Goal: Complete application form

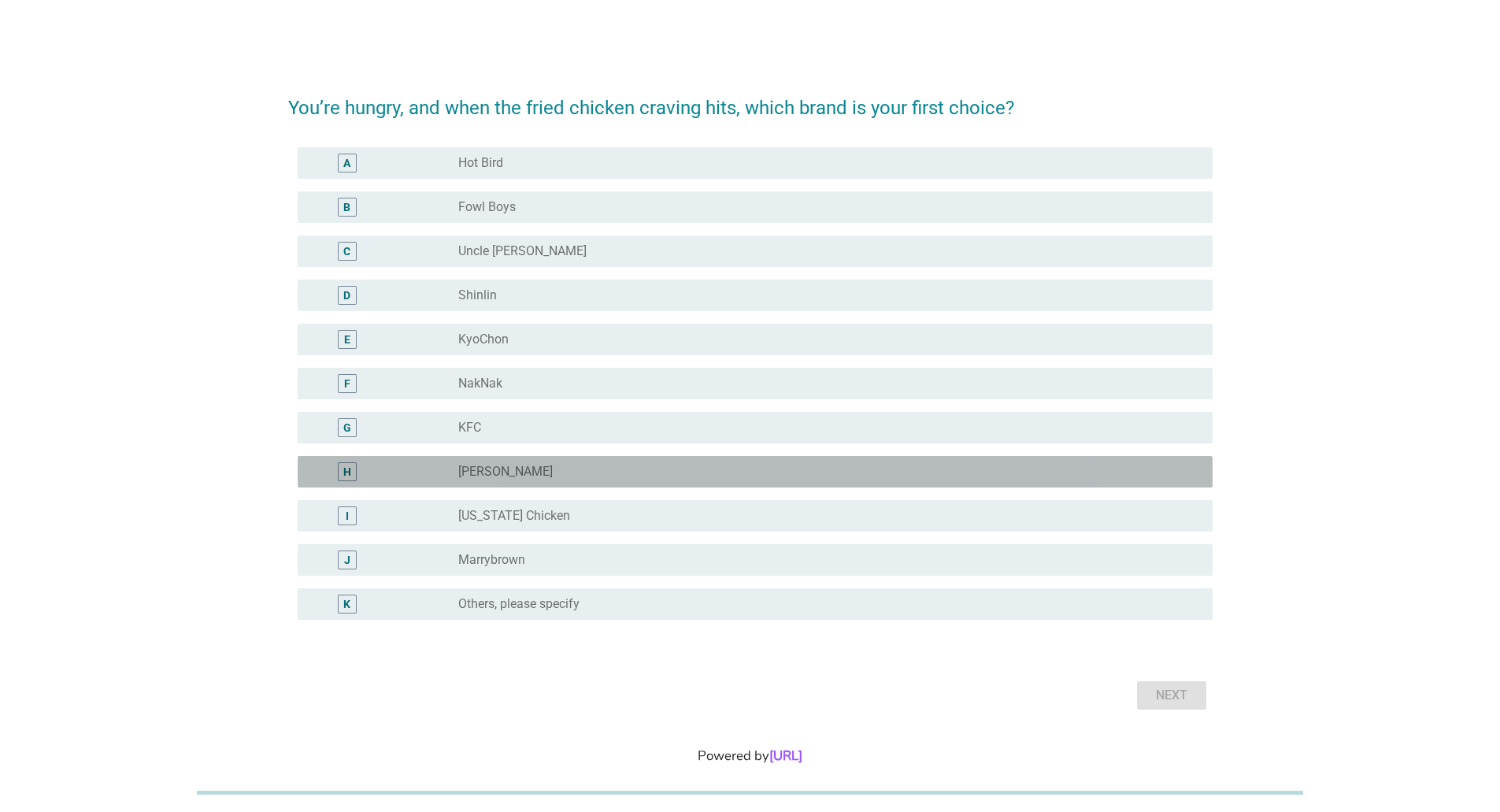
click at [348, 472] on div "H" at bounding box center [347, 471] width 8 height 17
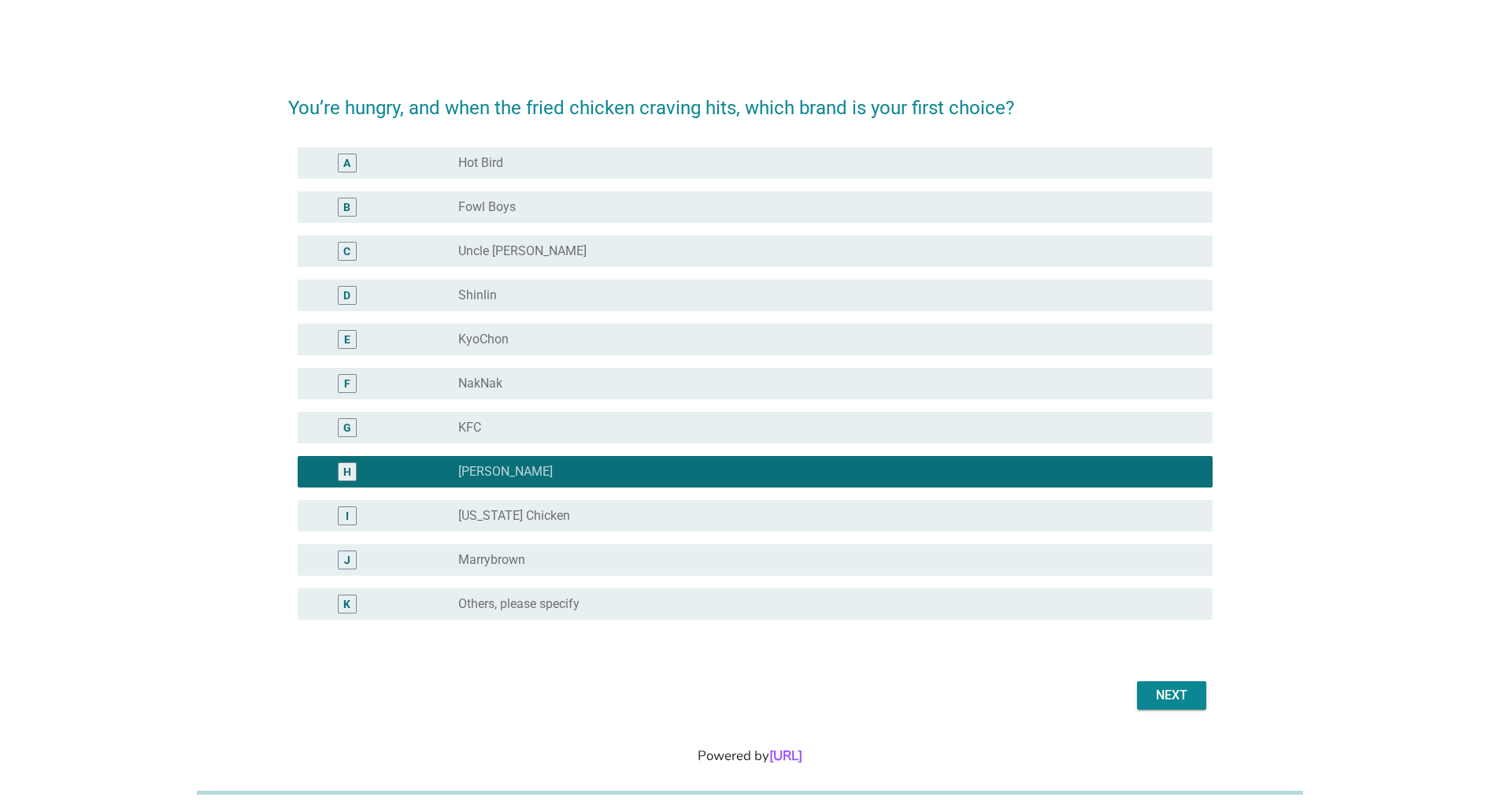
click at [346, 163] on div "A" at bounding box center [347, 162] width 7 height 17
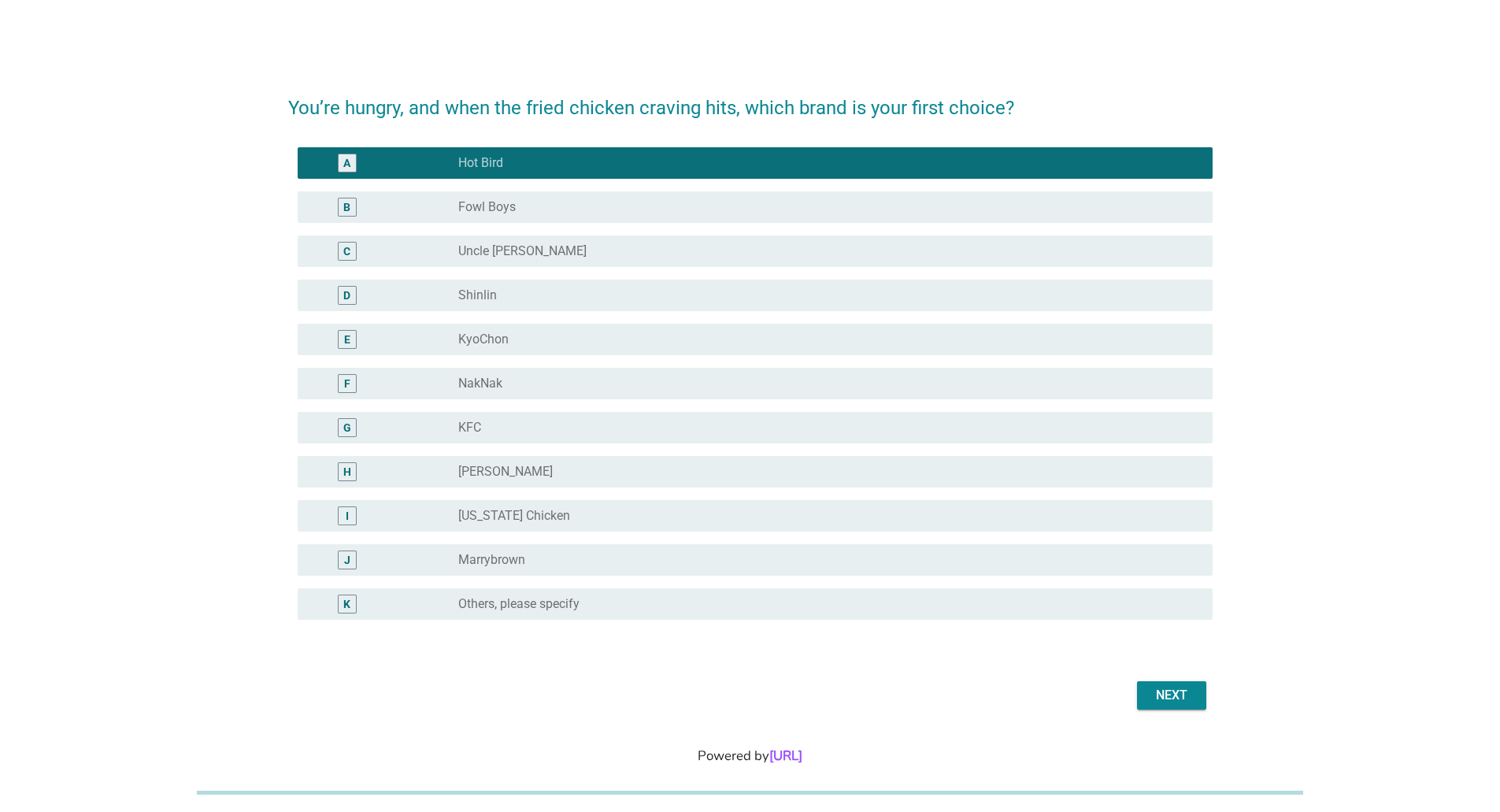
click at [1180, 692] on div "Next" at bounding box center [1172, 696] width 44 height 19
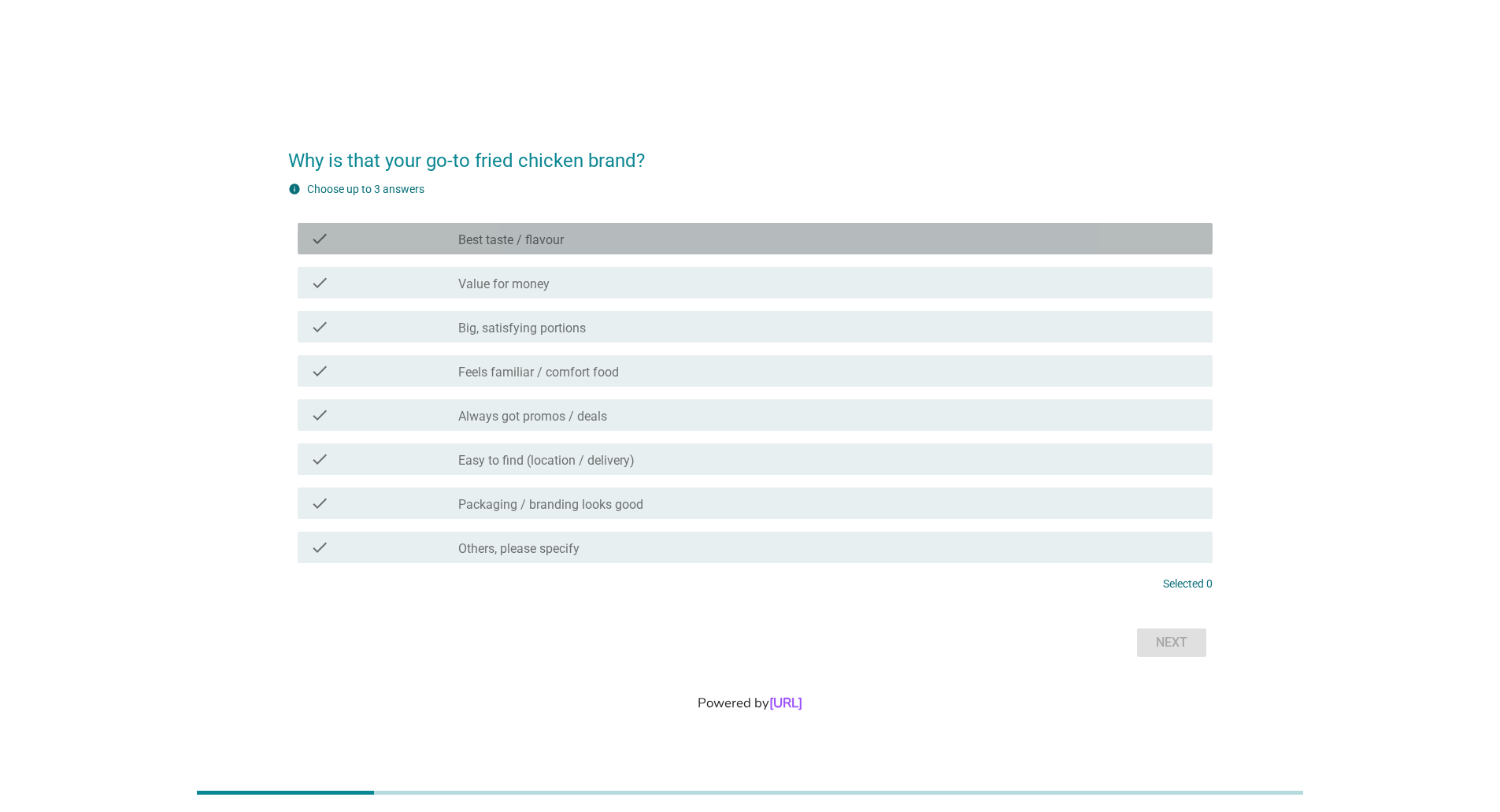
click at [578, 241] on div "check_box_outline_blank Best taste / flavour" at bounding box center [830, 239] width 742 height 19
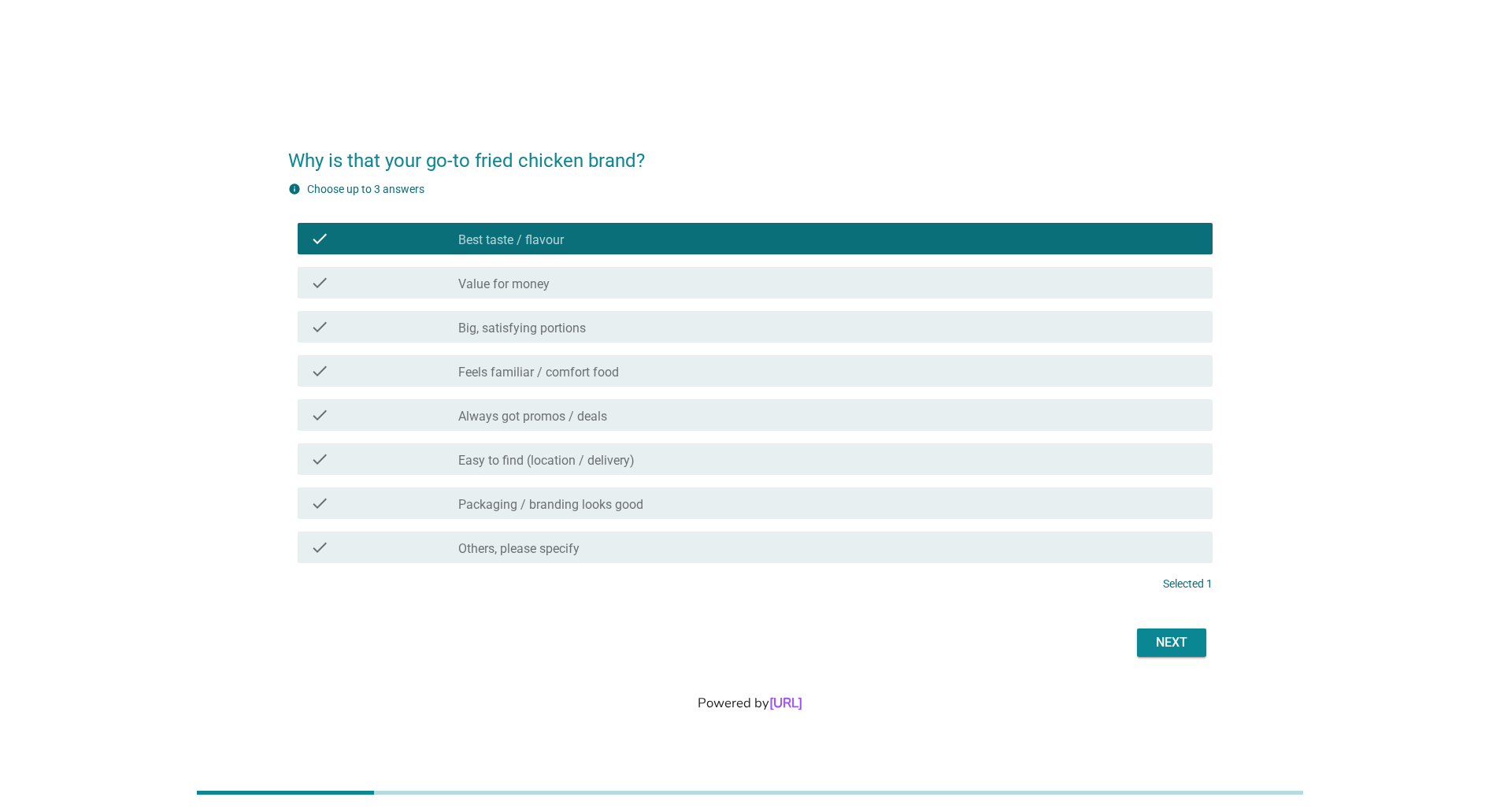
click at [1186, 650] on div "Next" at bounding box center [1172, 642] width 44 height 19
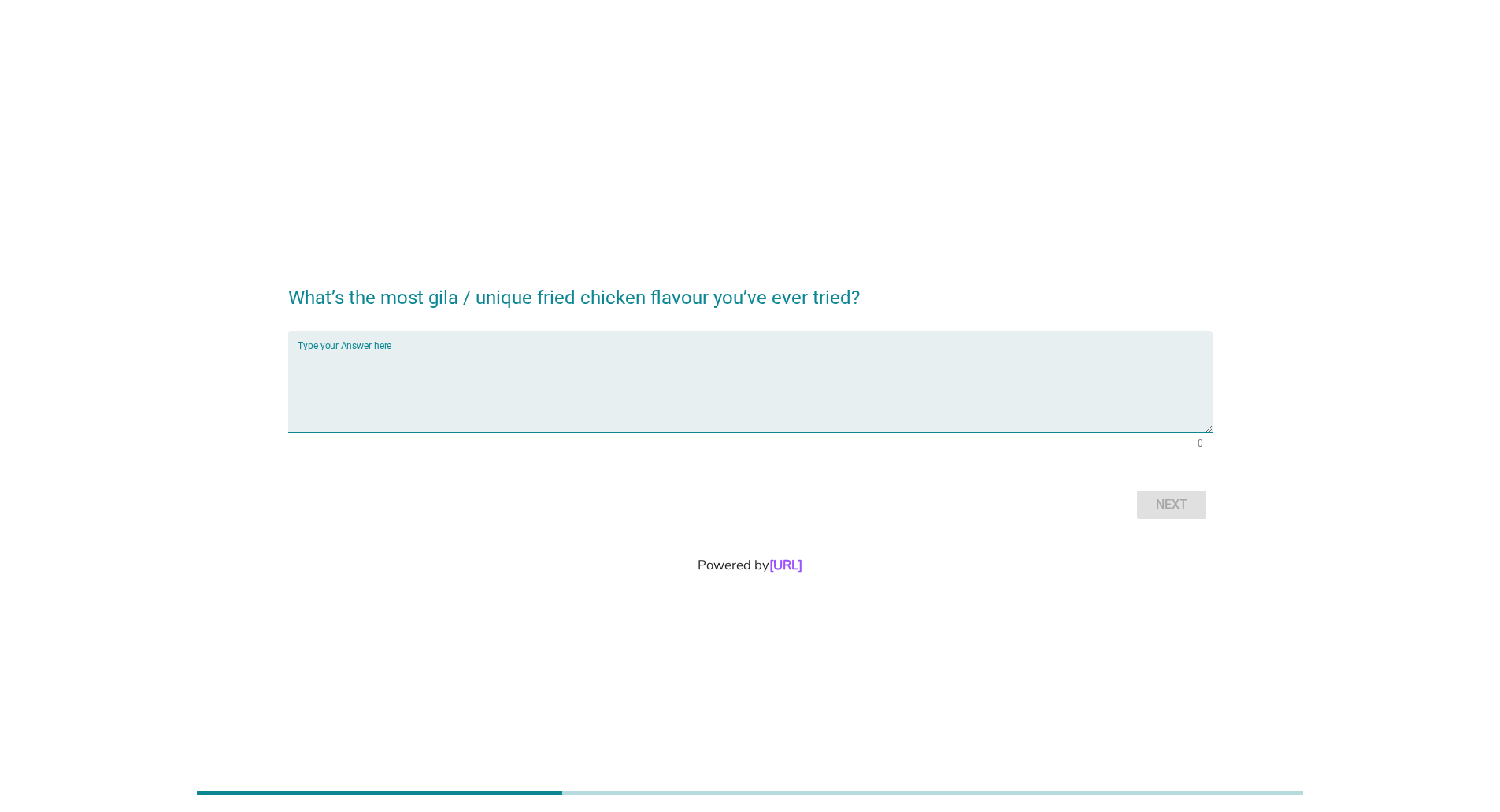
click at [473, 408] on textarea "Type your Answer here" at bounding box center [755, 391] width 915 height 82
type textarea "Coke"
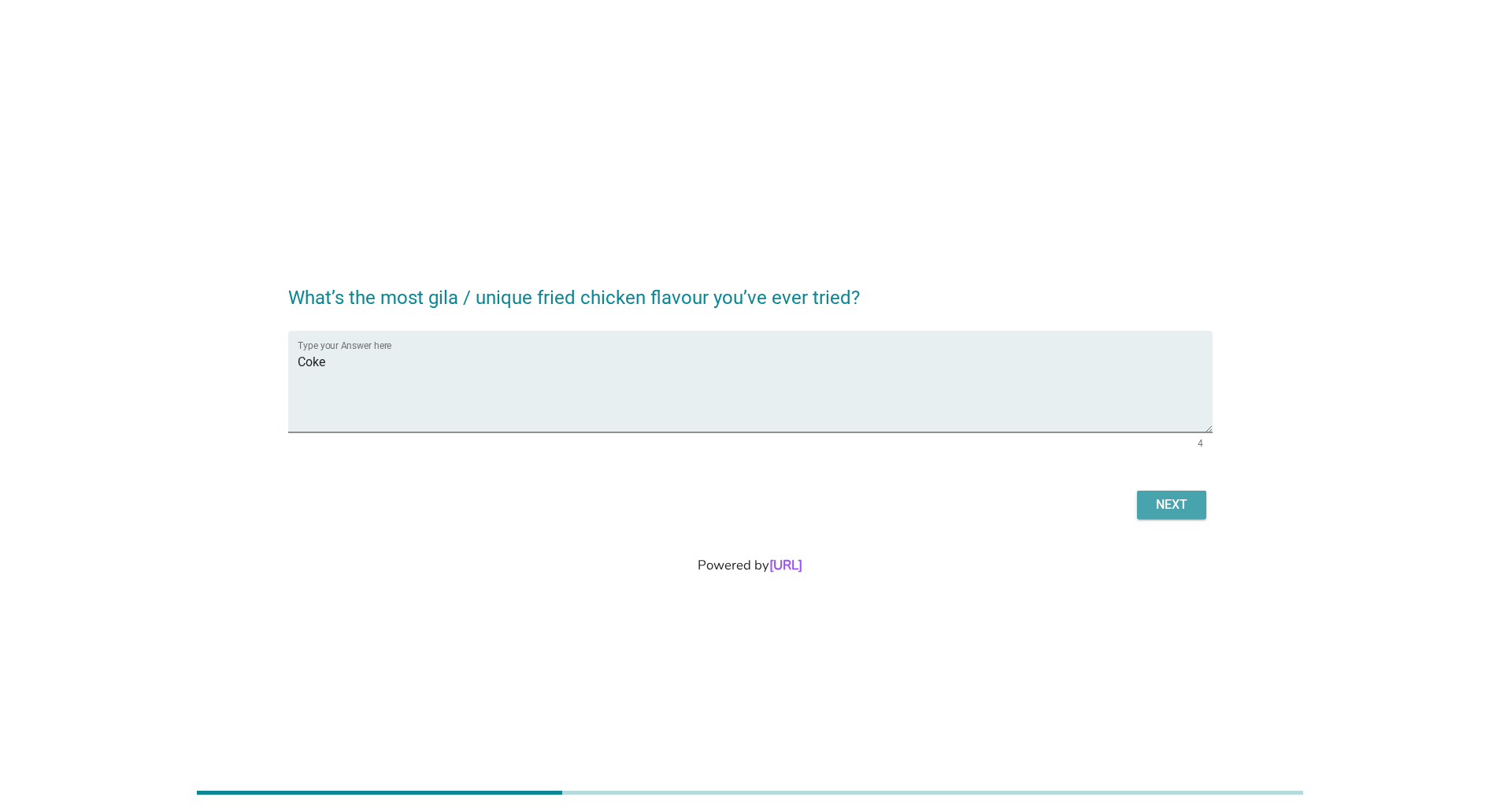
click at [1167, 491] on button "Next" at bounding box center [1171, 505] width 69 height 28
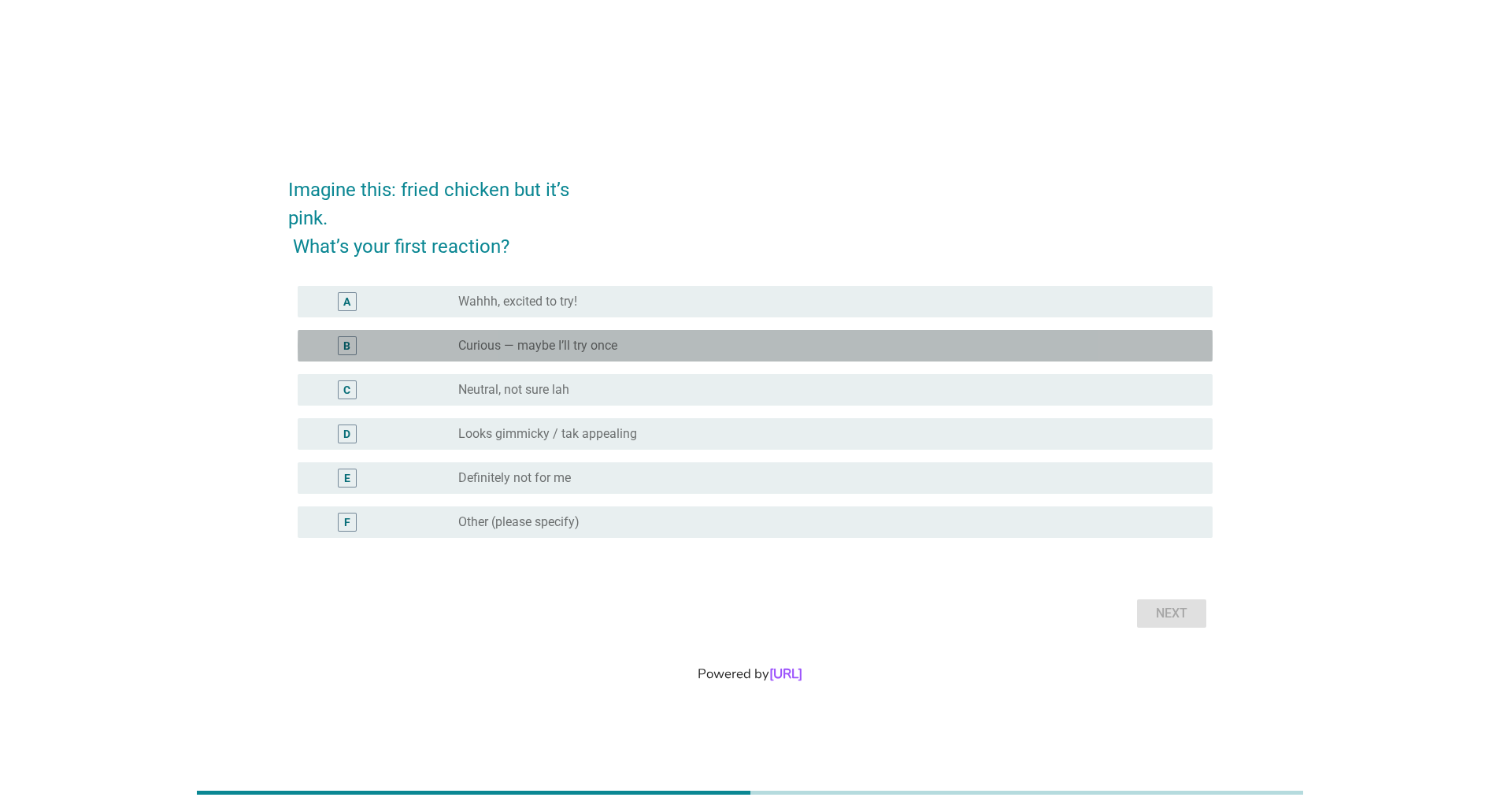
click at [534, 343] on label "Curious — maybe I’ll try once" at bounding box center [538, 346] width 159 height 16
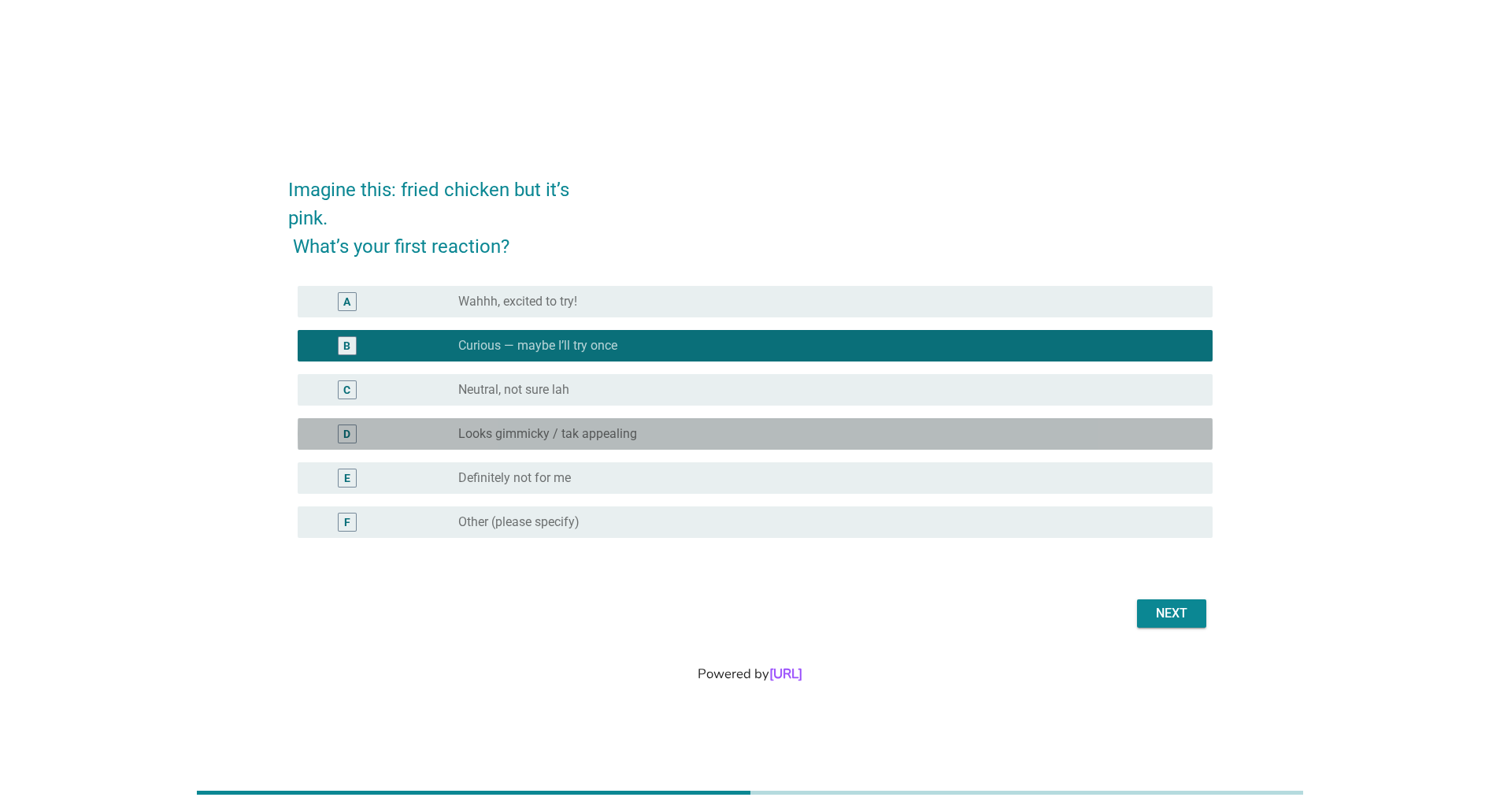
click at [598, 437] on label "Looks gimmicky / tak appealing" at bounding box center [548, 434] width 179 height 16
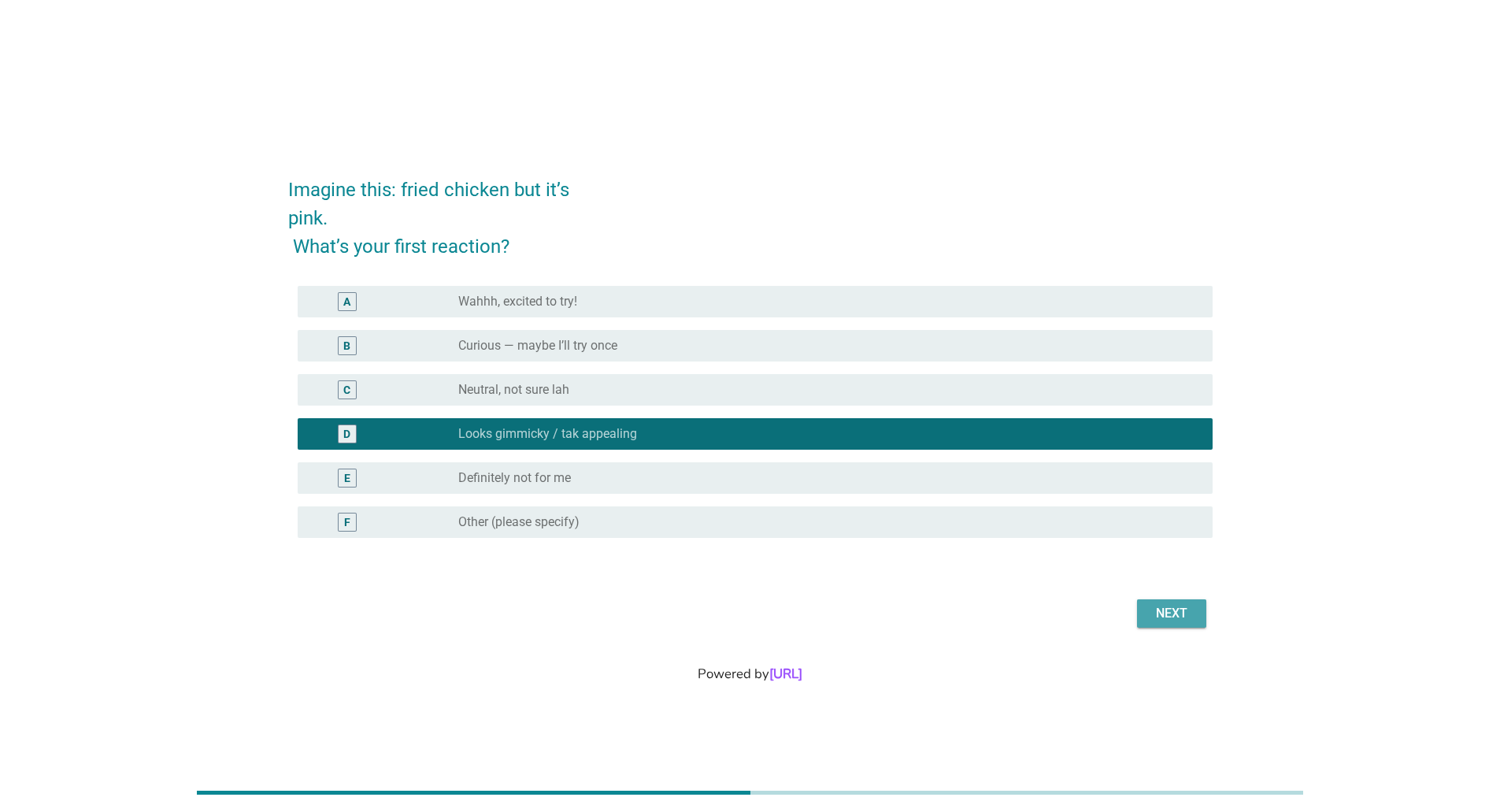
click at [1178, 609] on div "Next" at bounding box center [1172, 613] width 44 height 19
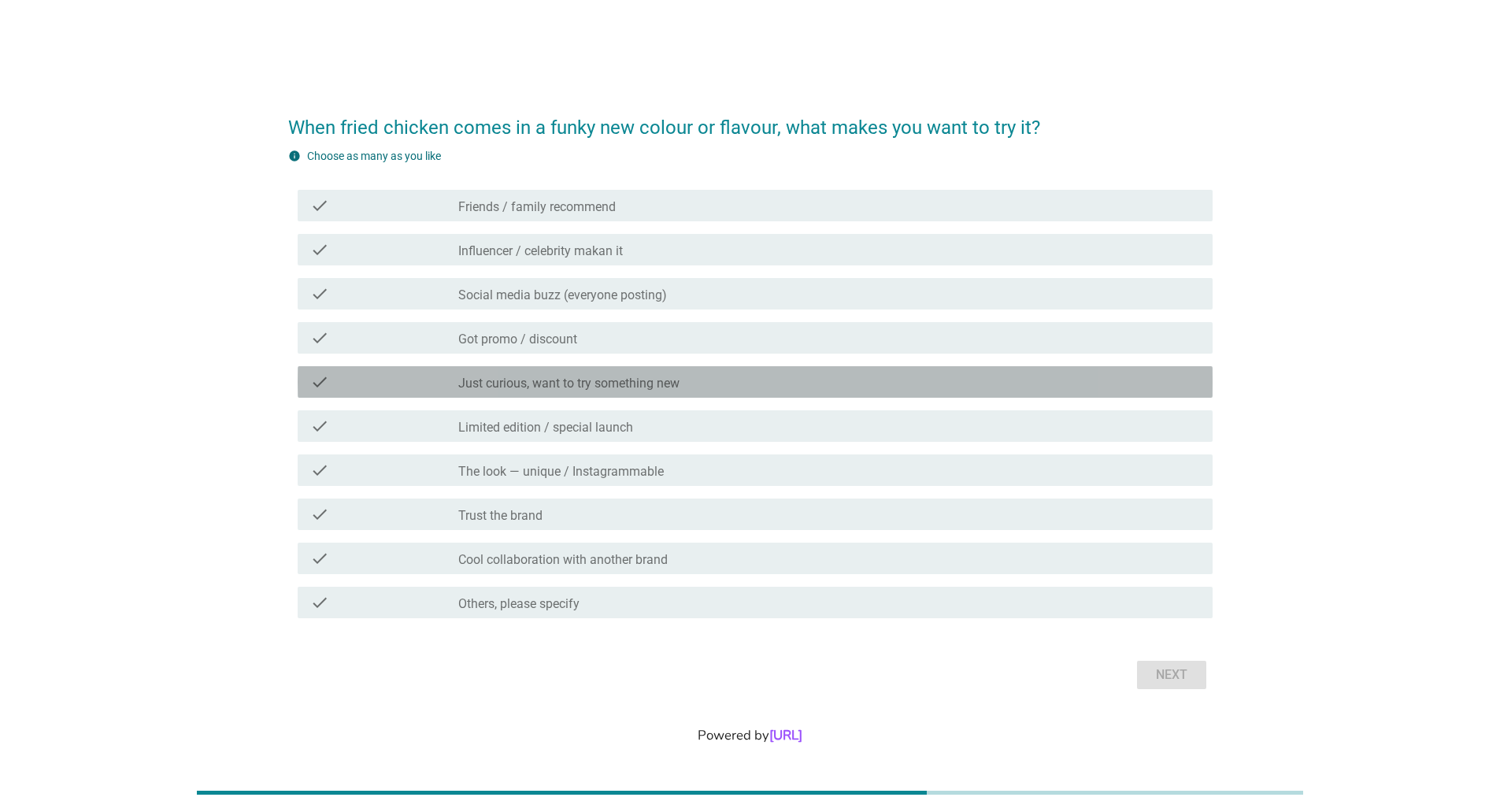
click at [601, 389] on label "Just curious, want to try something new" at bounding box center [569, 383] width 221 height 16
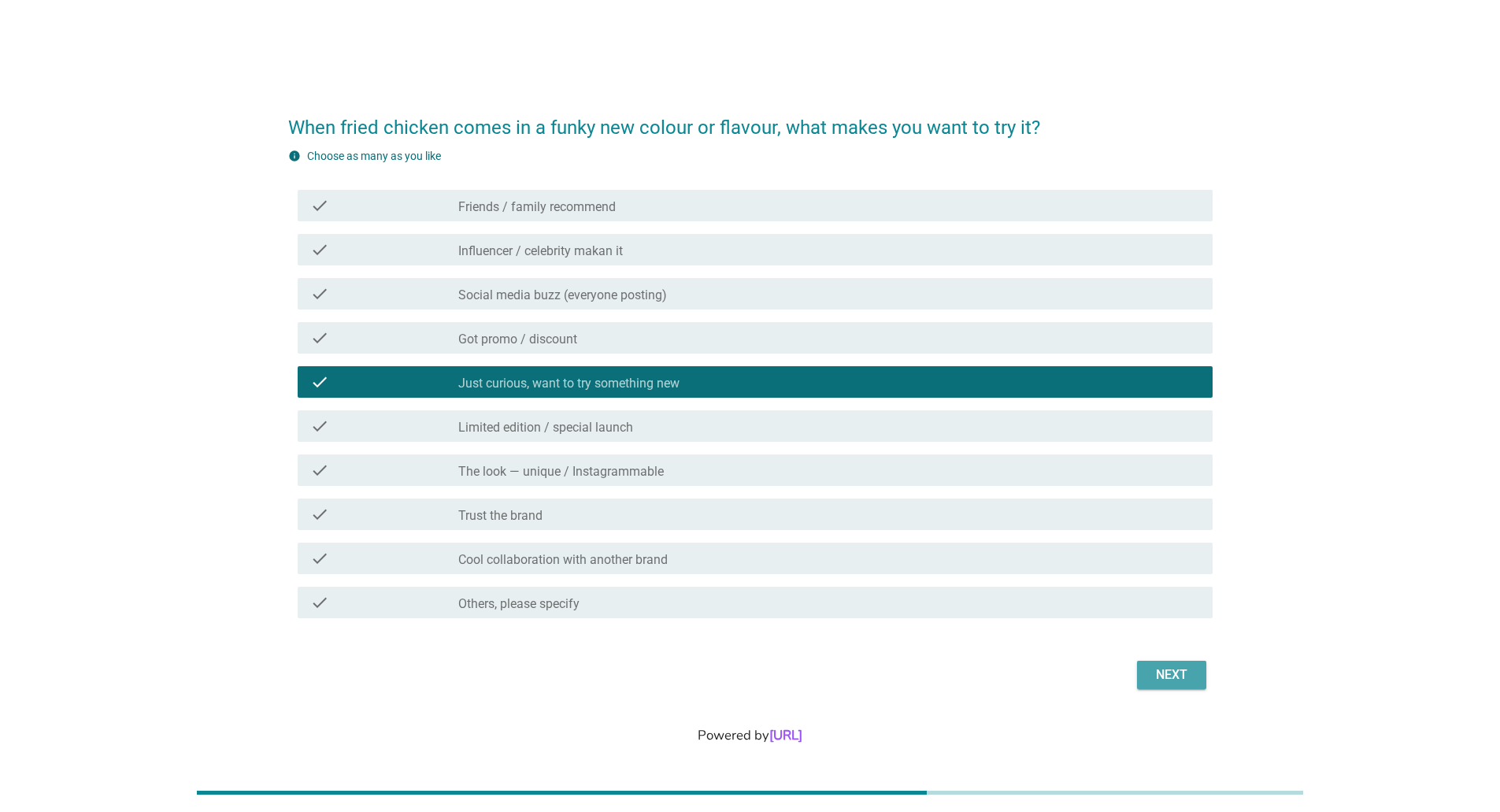
click at [1167, 666] on div "Next" at bounding box center [1172, 675] width 44 height 19
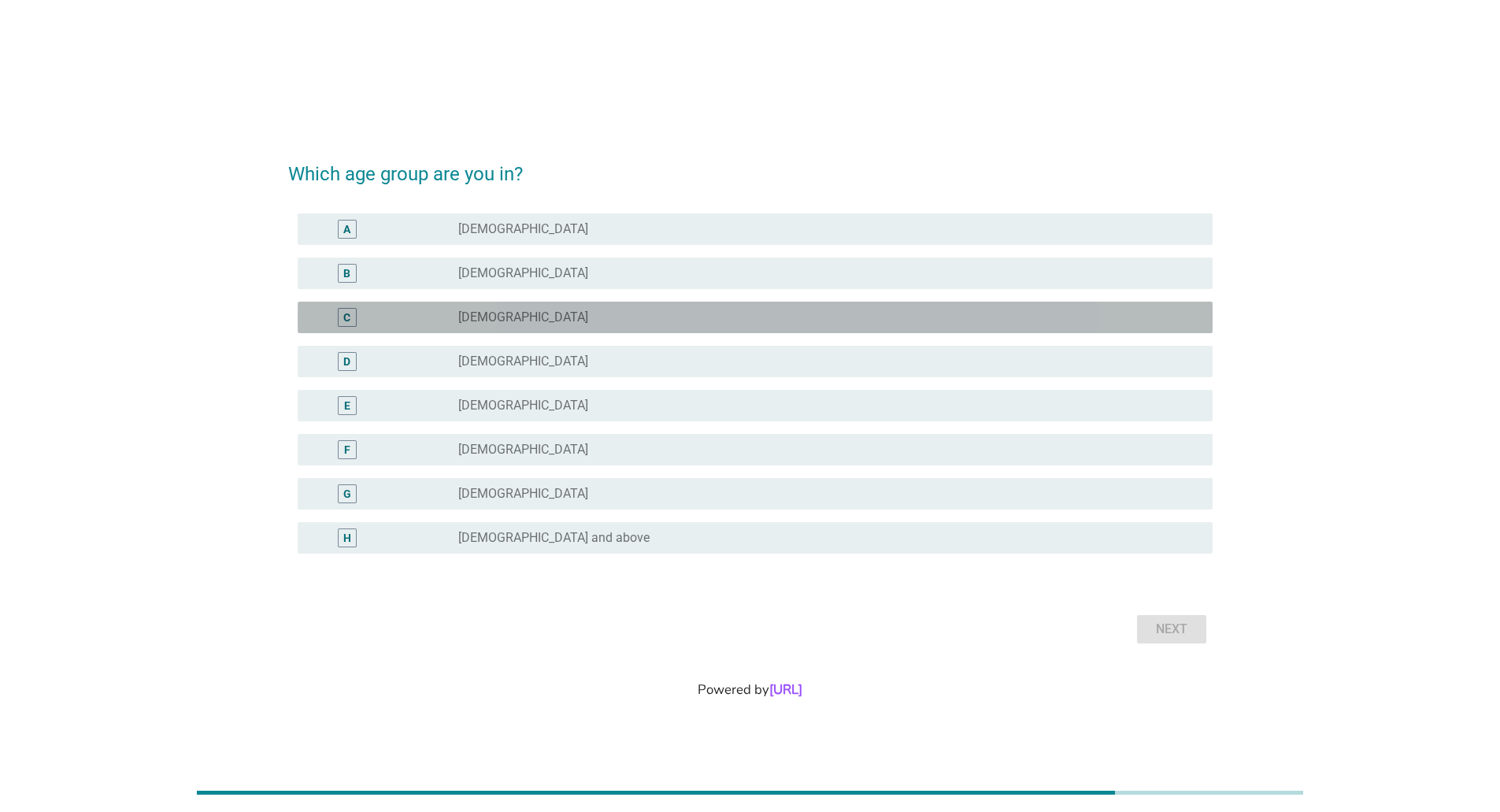
click at [623, 326] on div "radio_button_unchecked [DEMOGRAPHIC_DATA]" at bounding box center [830, 318] width 742 height 19
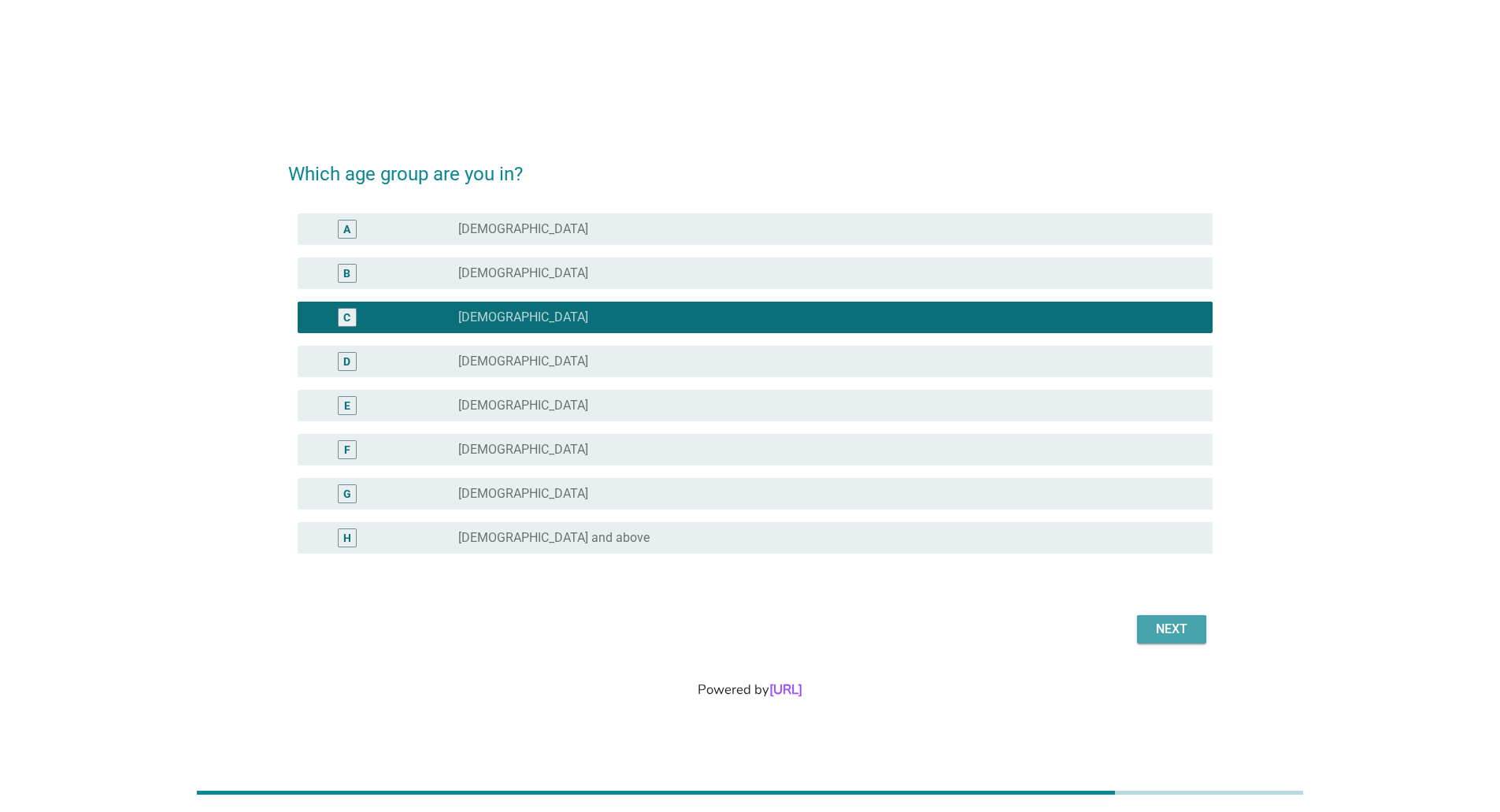
click at [1171, 627] on div "Next" at bounding box center [1172, 629] width 44 height 19
